Goal: Task Accomplishment & Management: Manage account settings

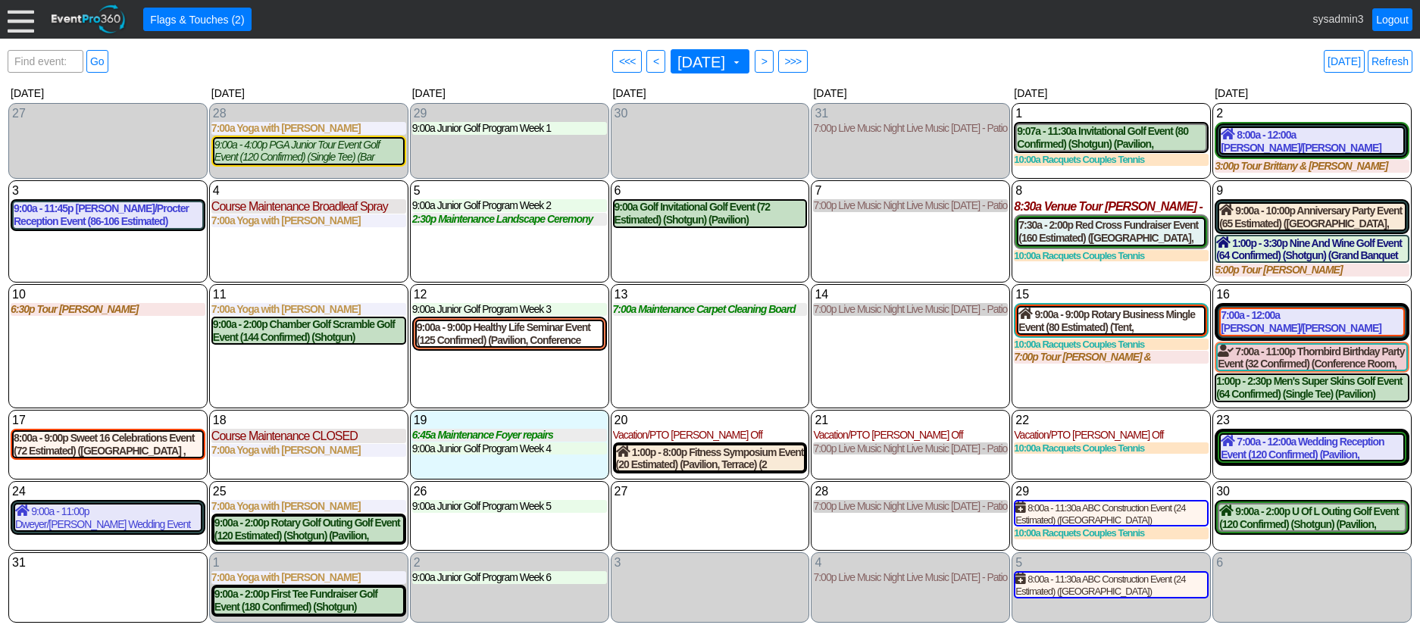
click at [20, 14] on div at bounding box center [21, 19] width 27 height 27
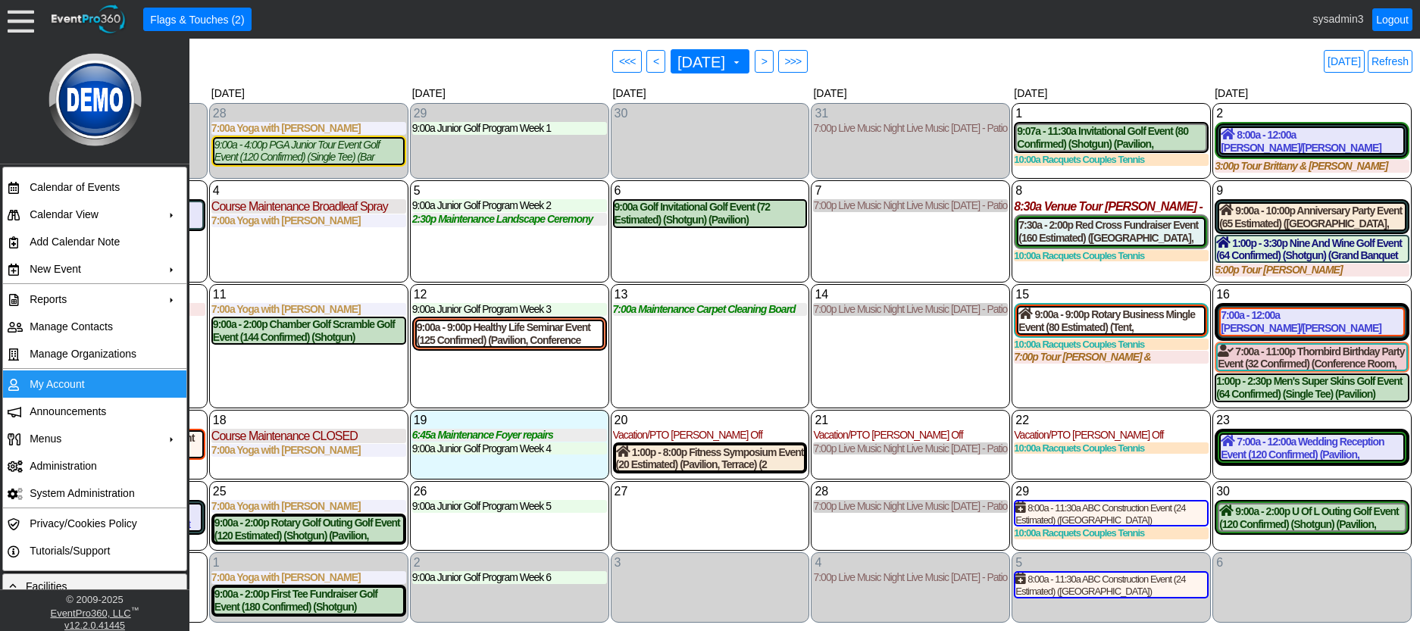
click at [58, 377] on td "My Account" at bounding box center [91, 384] width 136 height 27
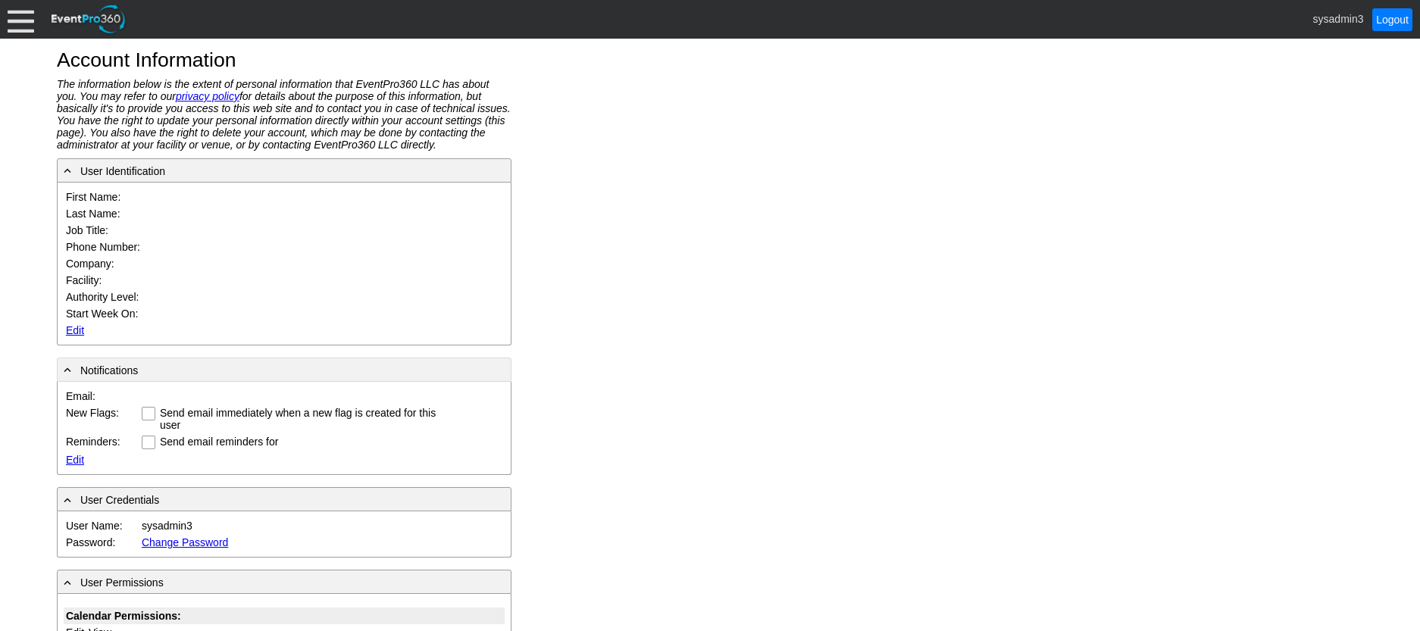
type input "System"
type input "Administrator"
type input "System Administrator"
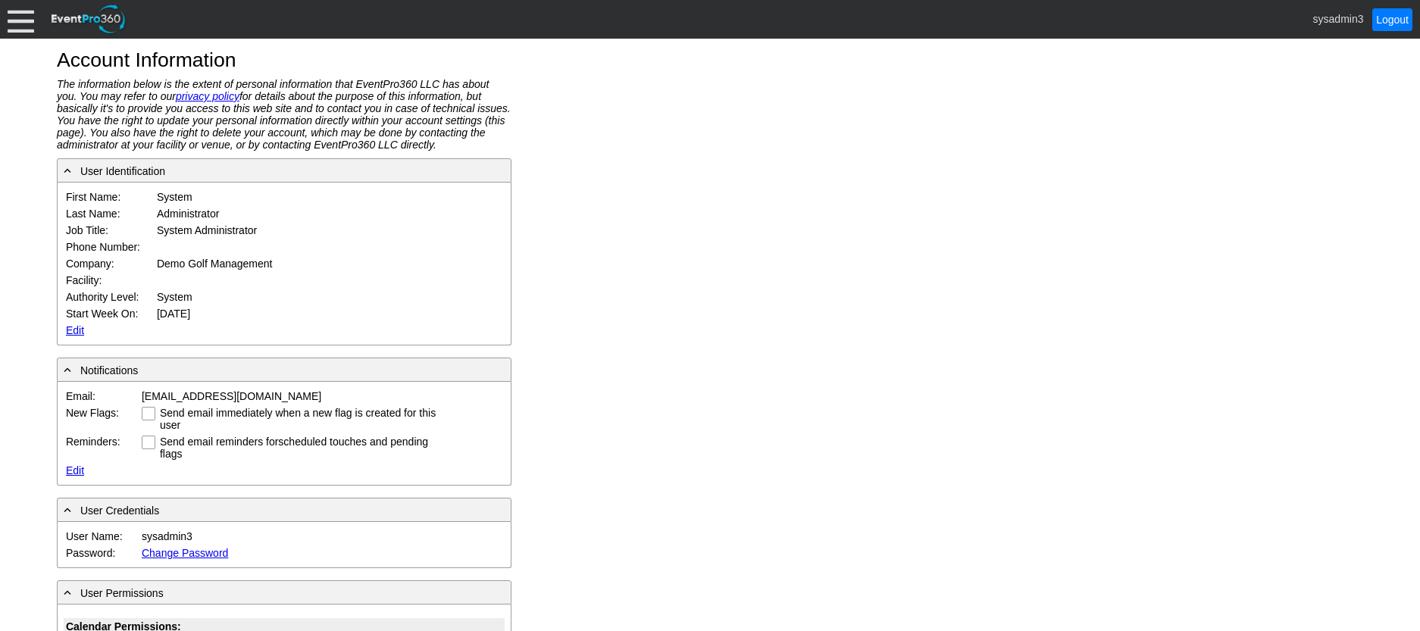
click at [76, 324] on link "Edit" at bounding box center [75, 330] width 18 height 12
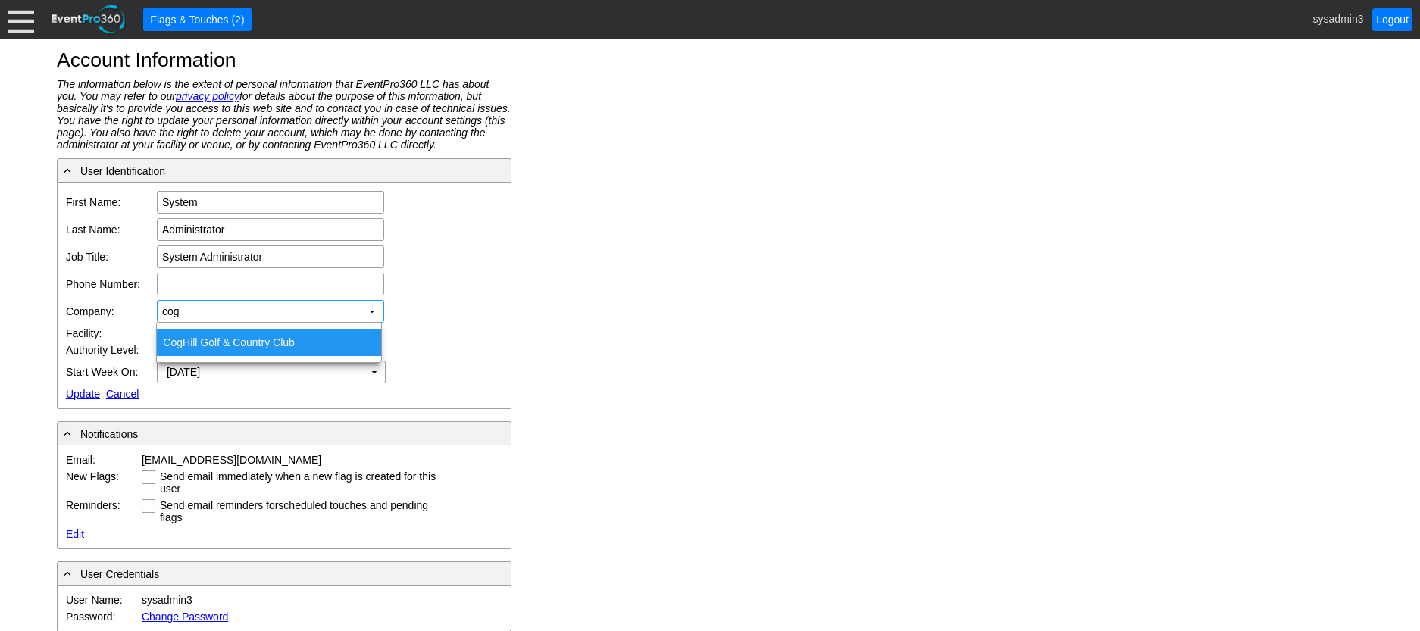
click at [220, 343] on div "Cog Hill Golf & Country Club" at bounding box center [269, 342] width 224 height 27
type input "Cog Hill Golf & Country Club"
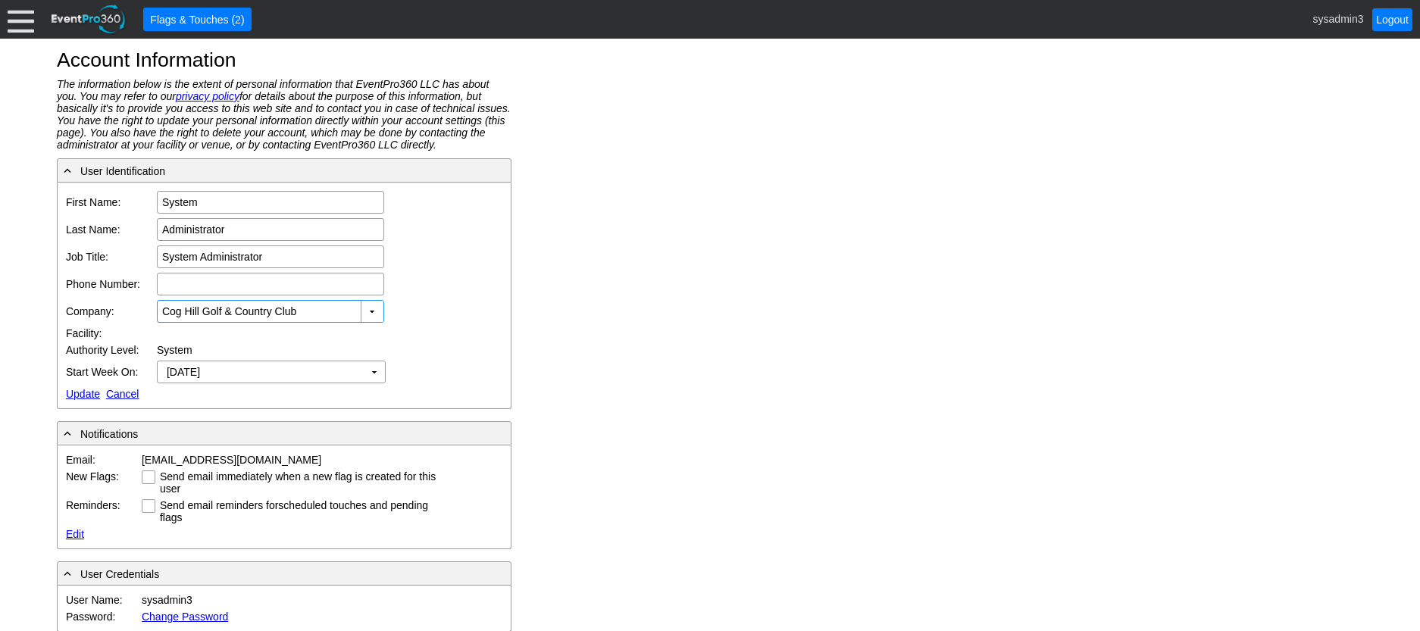
click at [79, 391] on link "Update" at bounding box center [83, 394] width 34 height 12
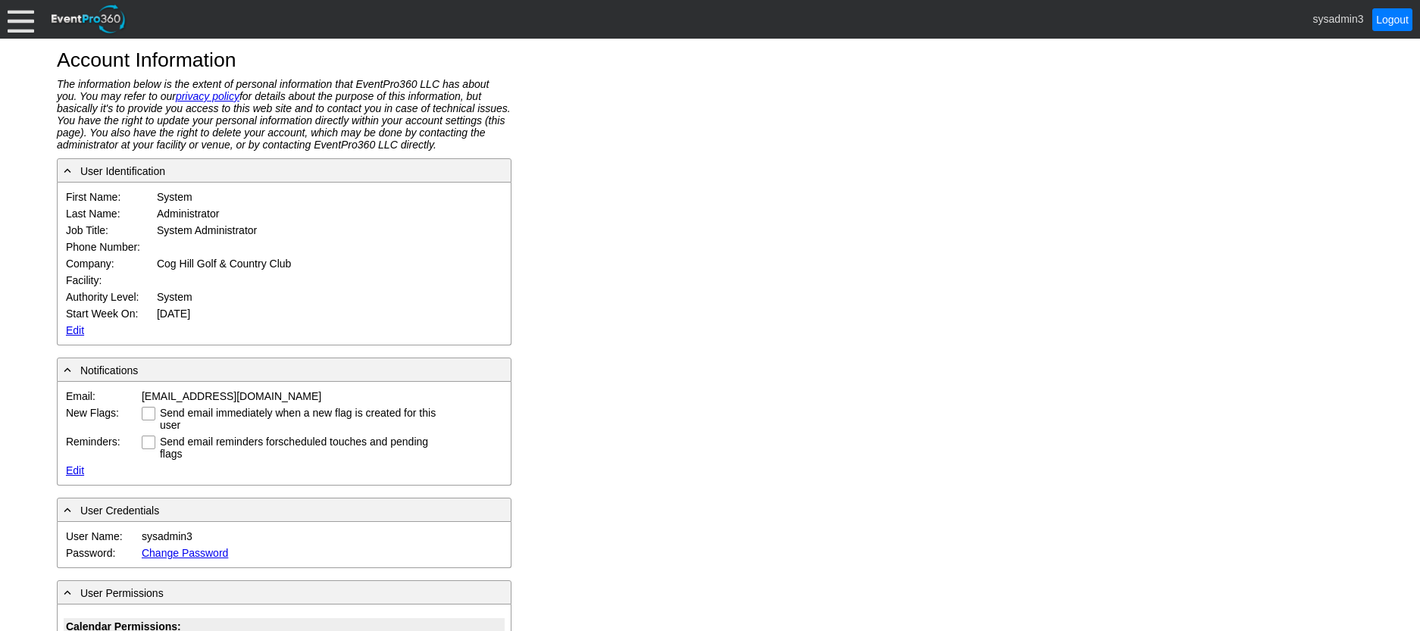
click at [25, 23] on div at bounding box center [21, 19] width 27 height 27
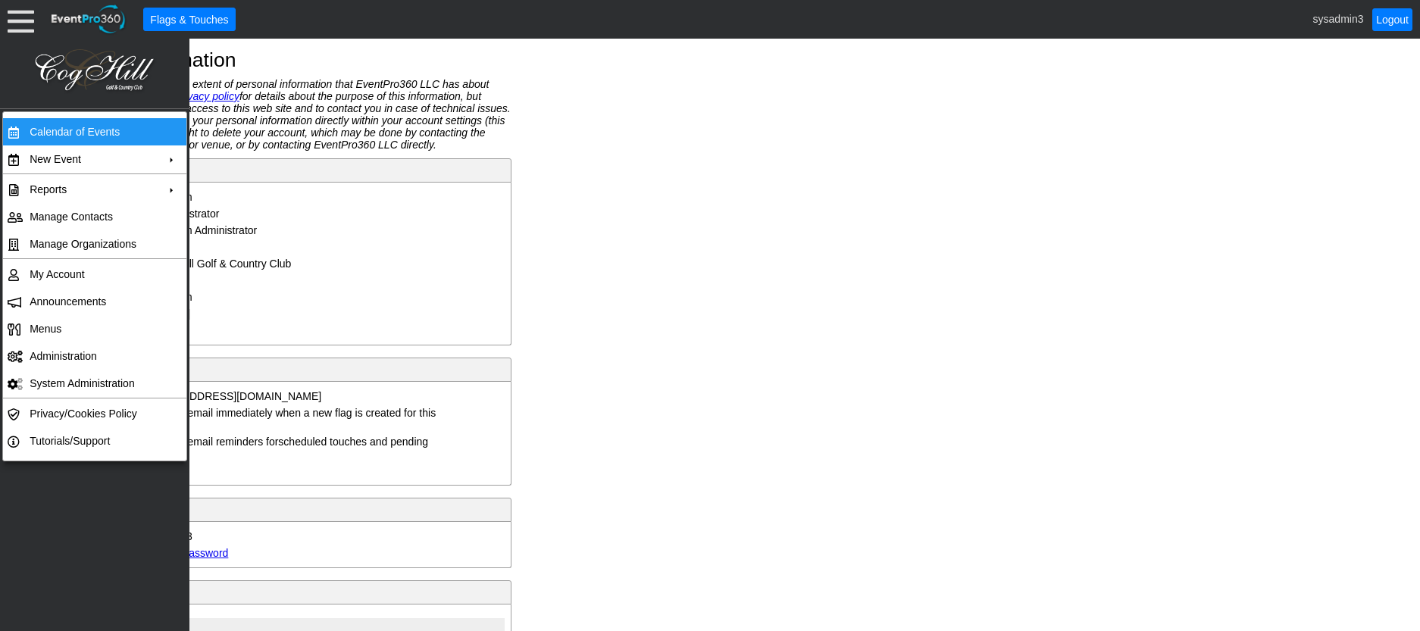
click at [80, 130] on td "Calendar of Events" at bounding box center [91, 131] width 136 height 27
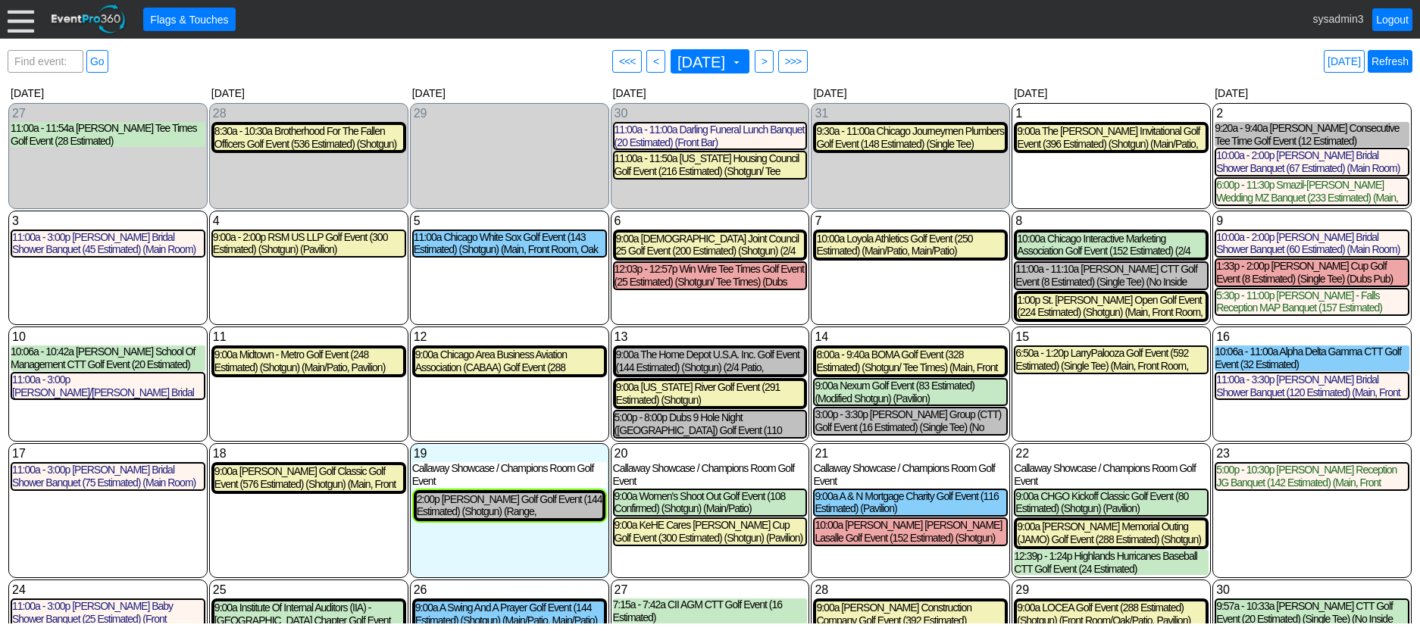
click at [1377, 60] on link "Refresh" at bounding box center [1390, 61] width 45 height 23
click at [1395, 61] on link "Refresh" at bounding box center [1390, 61] width 45 height 23
click at [1396, 18] on link "Logout" at bounding box center [1393, 19] width 40 height 23
click at [14, 14] on div at bounding box center [21, 19] width 27 height 27
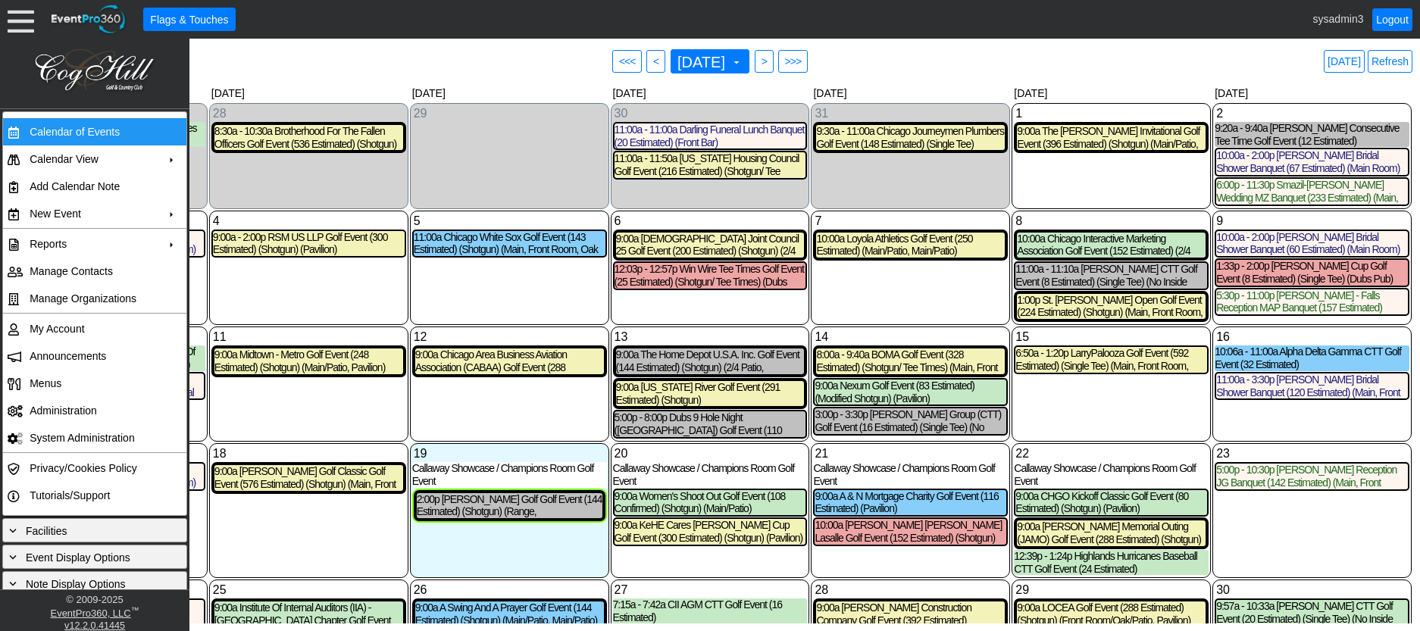
click at [69, 133] on td "Calendar of Events" at bounding box center [91, 131] width 136 height 27
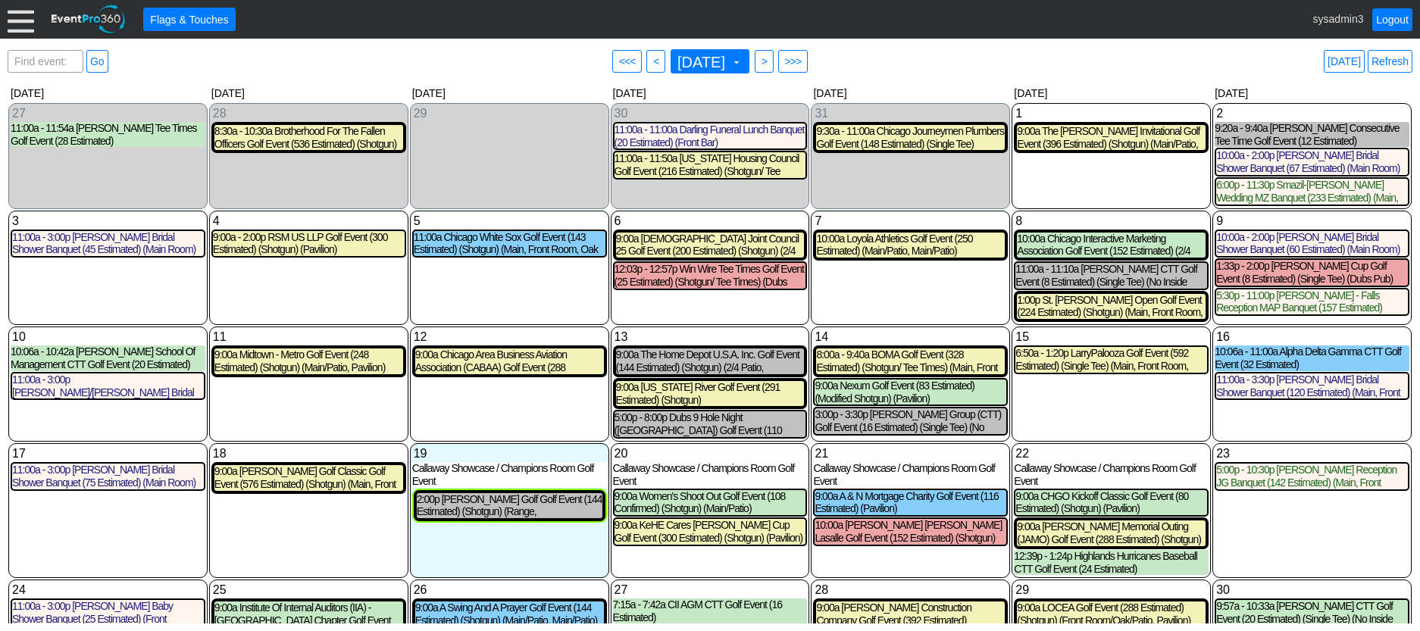
click at [26, 23] on div at bounding box center [21, 19] width 27 height 27
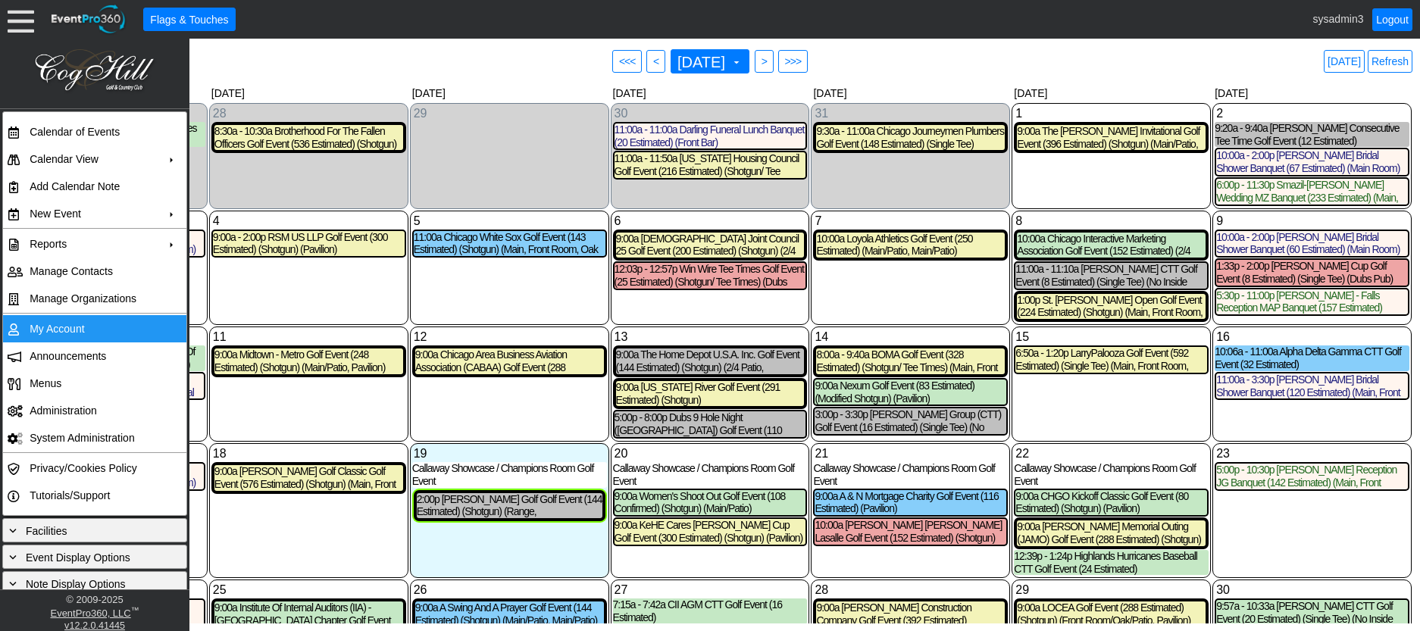
click at [56, 327] on td "My Account" at bounding box center [91, 328] width 136 height 27
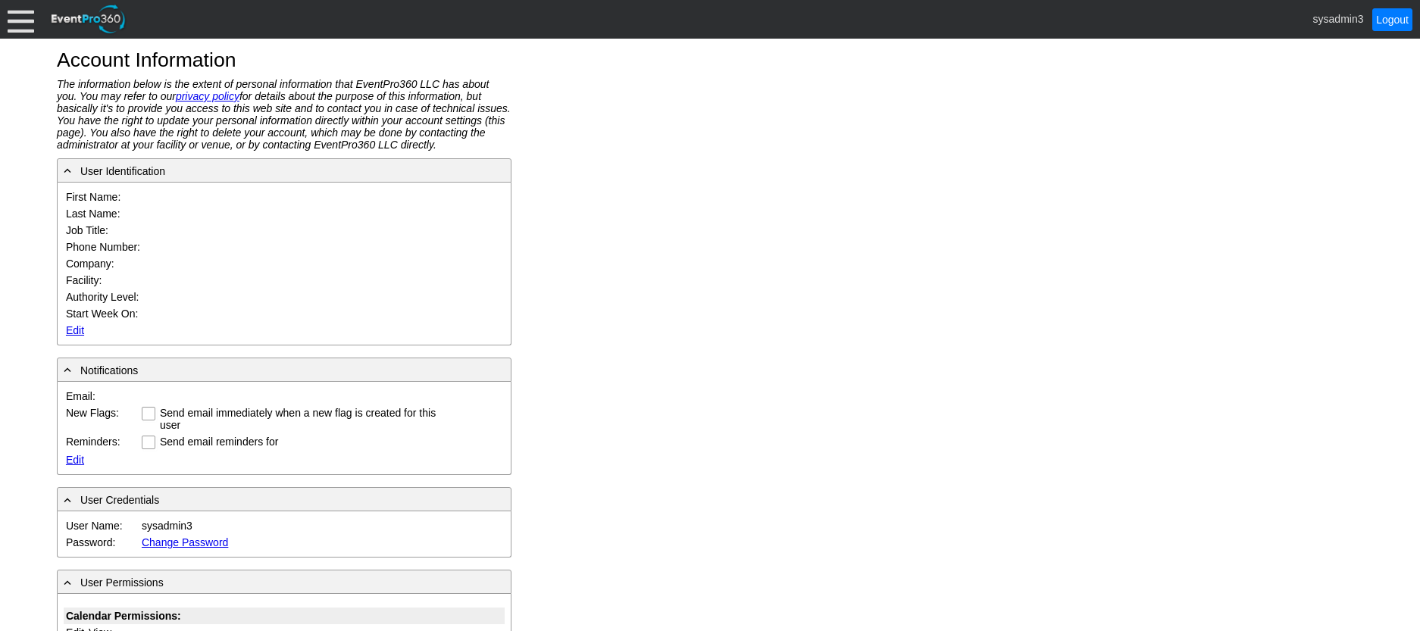
type input "System"
type input "Administrator"
type input "System Administrator"
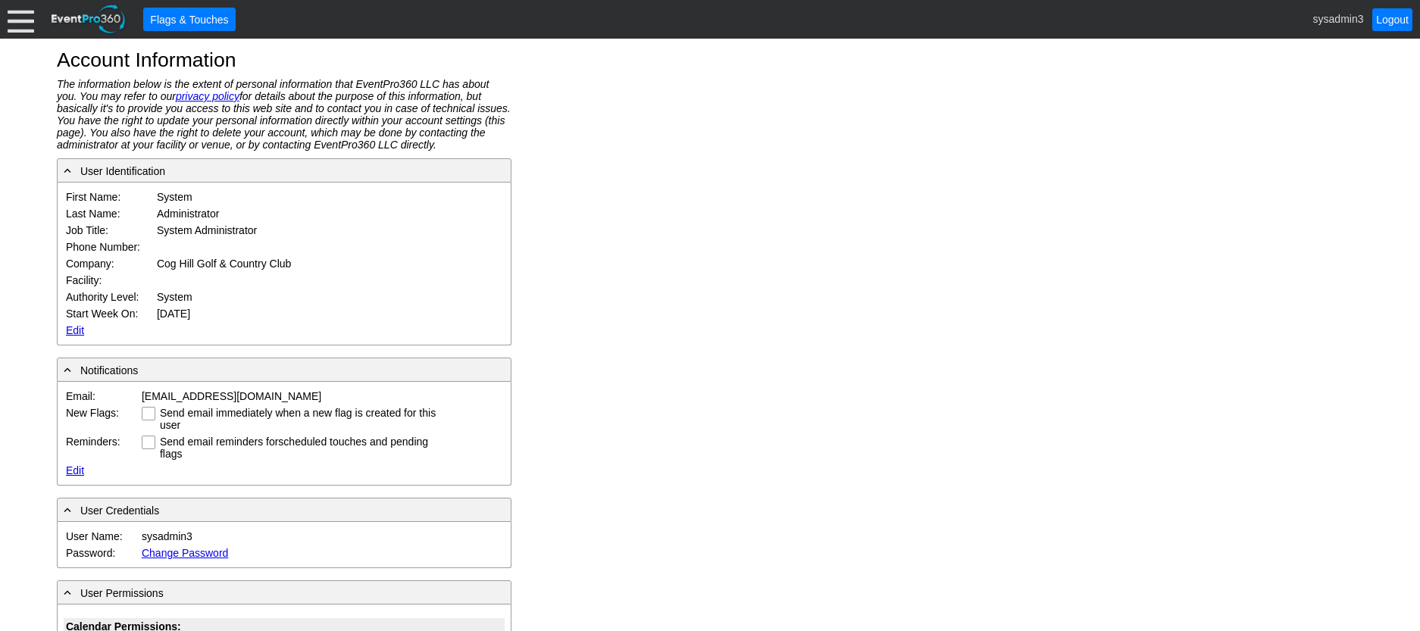
click at [66, 331] on link "Edit" at bounding box center [75, 330] width 18 height 12
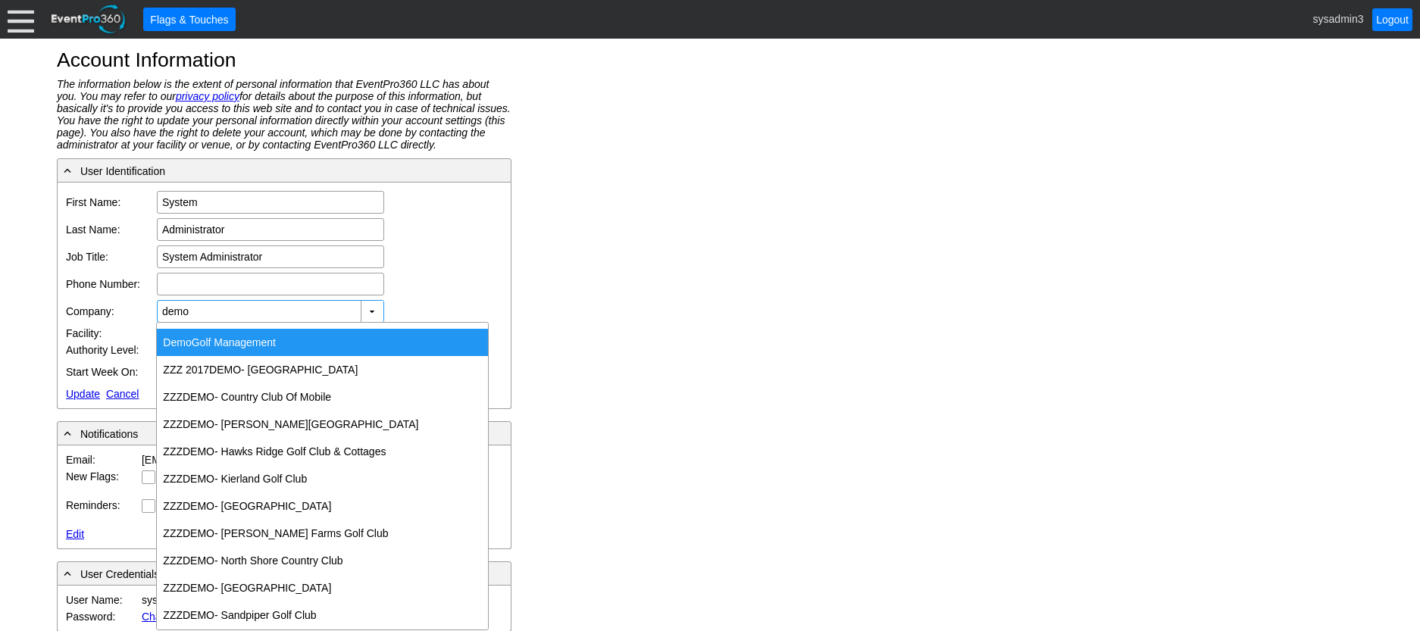
click at [279, 345] on div "Demo Golf Management" at bounding box center [322, 342] width 331 height 27
type input "Demo Golf Management"
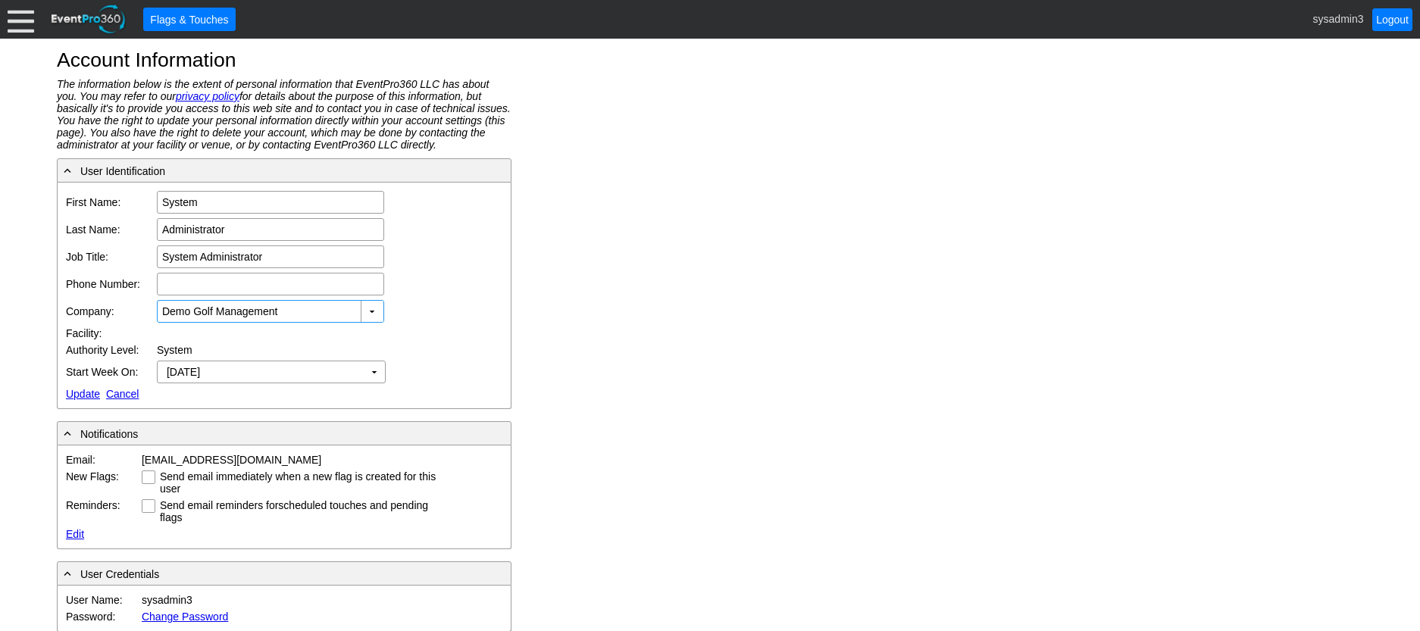
click at [79, 391] on link "Update" at bounding box center [83, 394] width 34 height 12
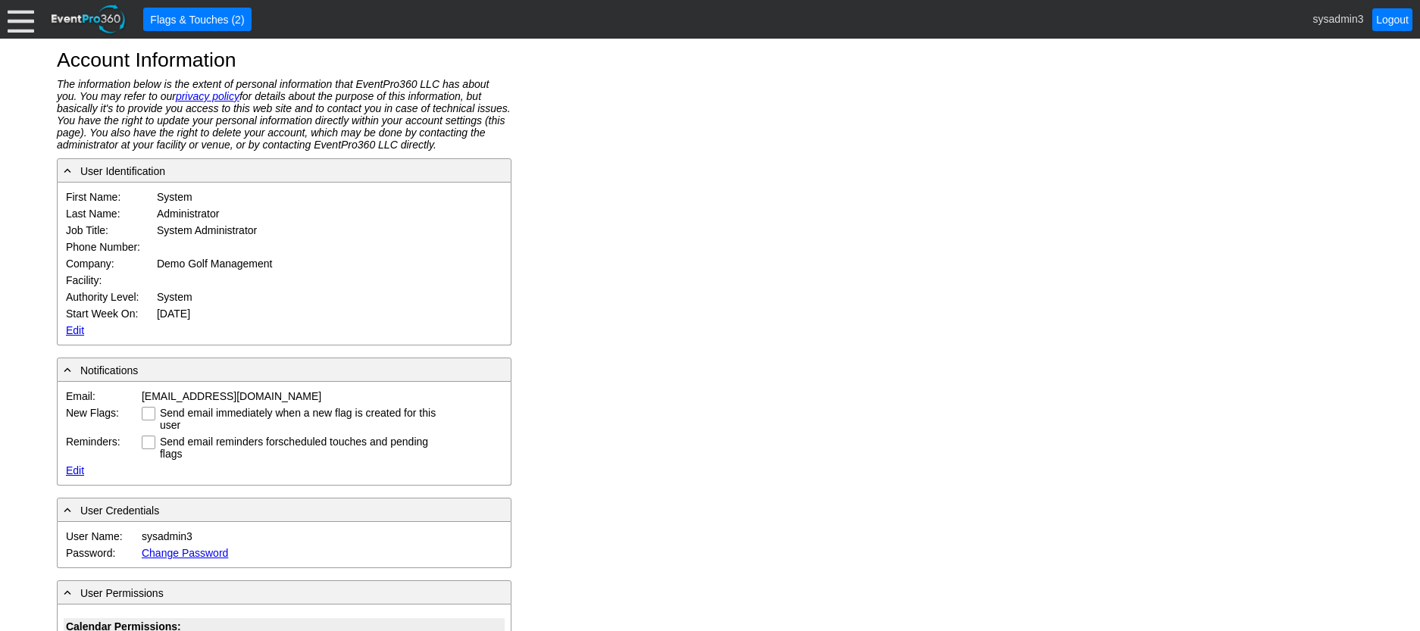
click at [26, 24] on div at bounding box center [21, 19] width 27 height 27
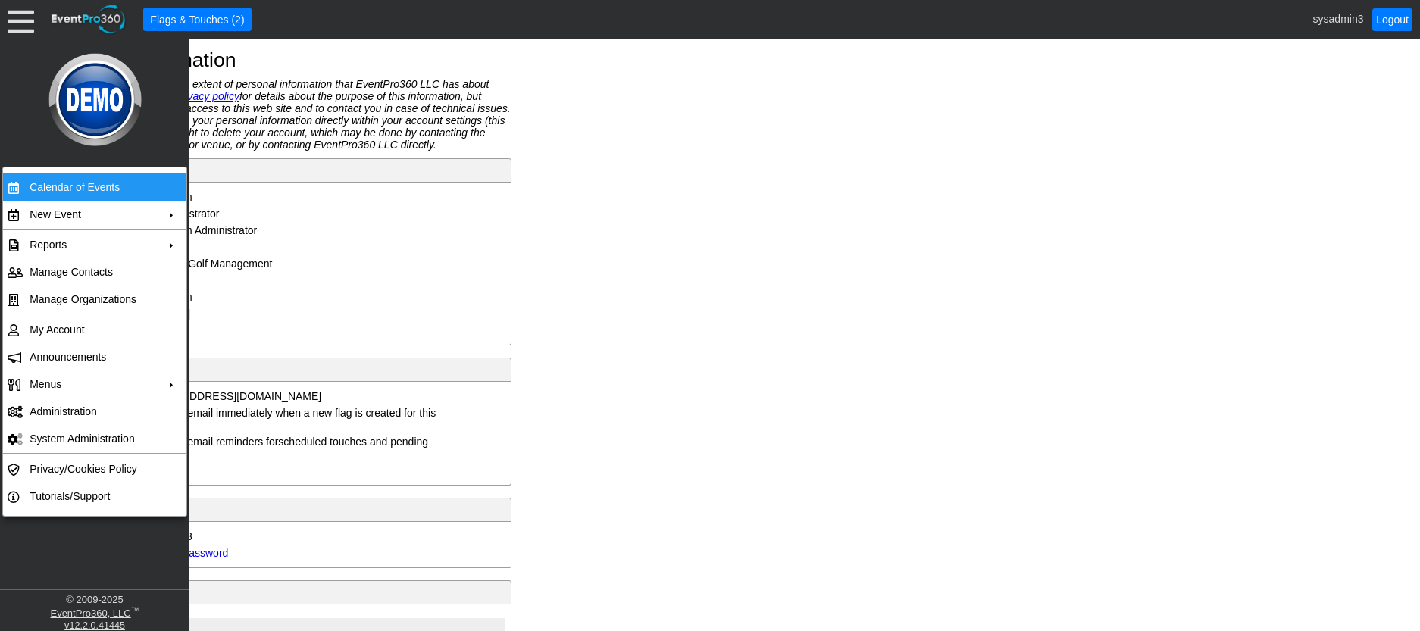
click at [59, 187] on td "Calendar of Events" at bounding box center [91, 187] width 136 height 27
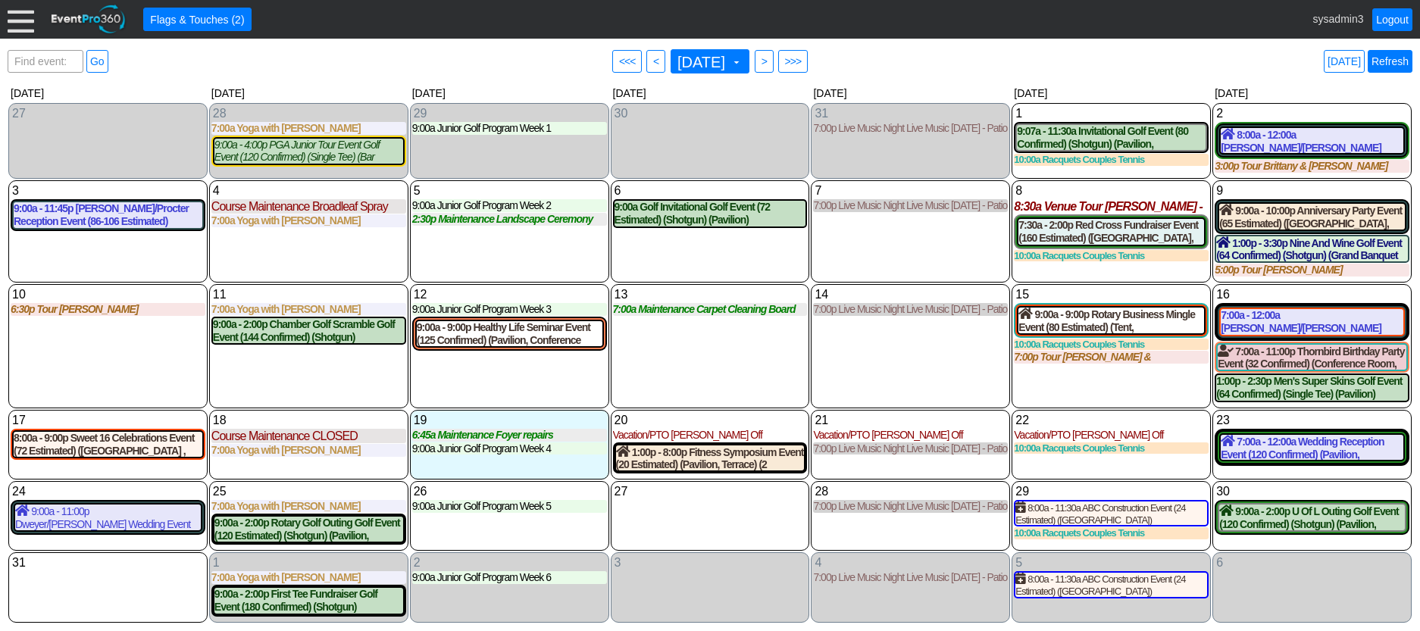
click at [1385, 60] on link "Refresh" at bounding box center [1390, 61] width 45 height 23
click at [1392, 60] on link "Refresh" at bounding box center [1390, 61] width 45 height 23
click at [858, 349] on div "14 [DATE] 7:00p Live Music Night Live Music [DATE] - Patio Room Live Music [DAT…" at bounding box center [910, 346] width 199 height 124
click at [883, 356] on div "14 [DATE] 7:00p Live Music Night Live Music [DATE] - Patio Room Live Music [DAT…" at bounding box center [910, 346] width 199 height 124
drag, startPoint x: 1389, startPoint y: 64, endPoint x: 1391, endPoint y: 56, distance: 7.7
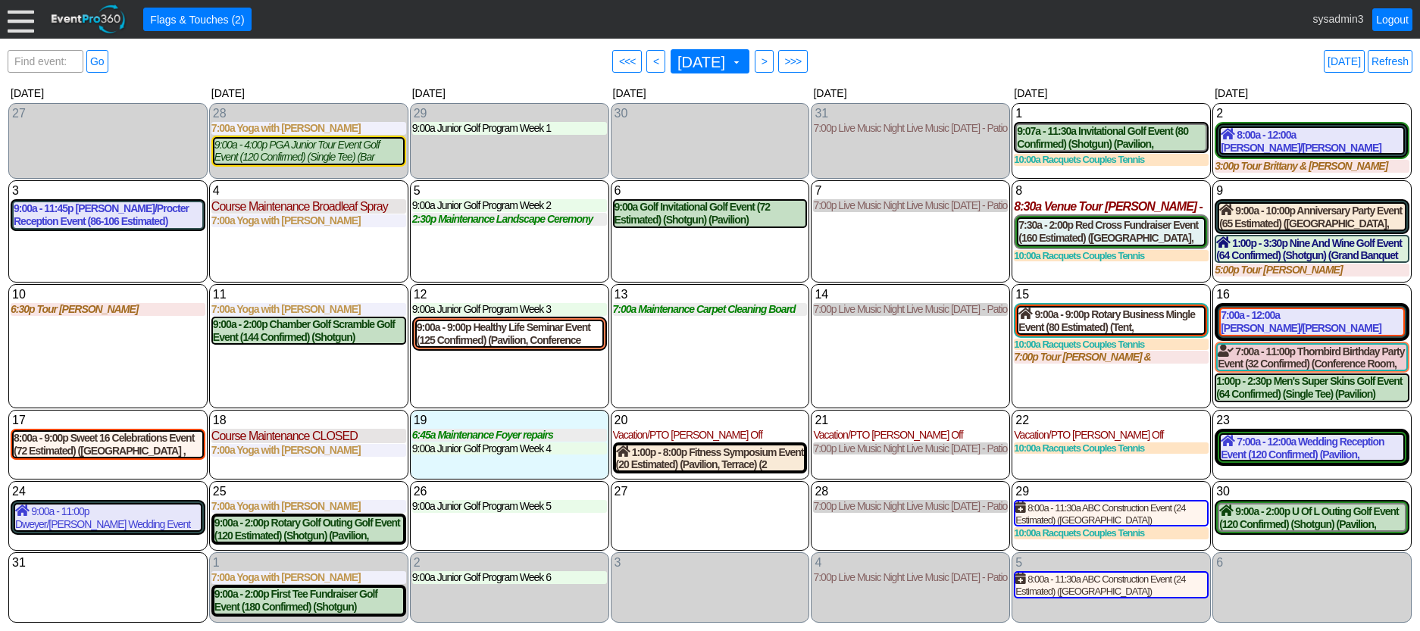
click at [1389, 64] on link "Refresh" at bounding box center [1390, 61] width 45 height 23
click at [1393, 14] on link "Logout" at bounding box center [1393, 19] width 40 height 23
